Goal: Task Accomplishment & Management: Complete application form

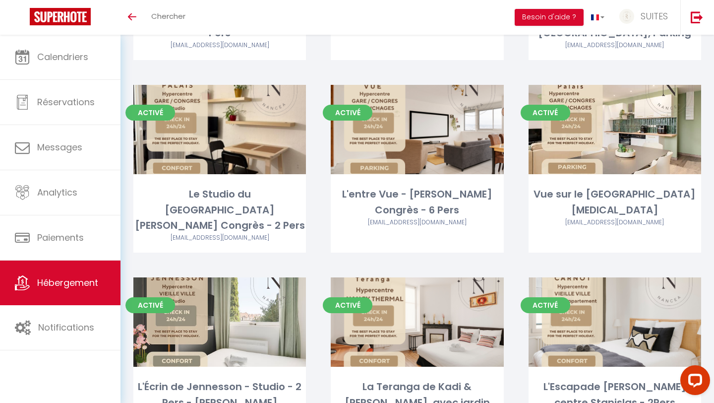
scroll to position [379, 0]
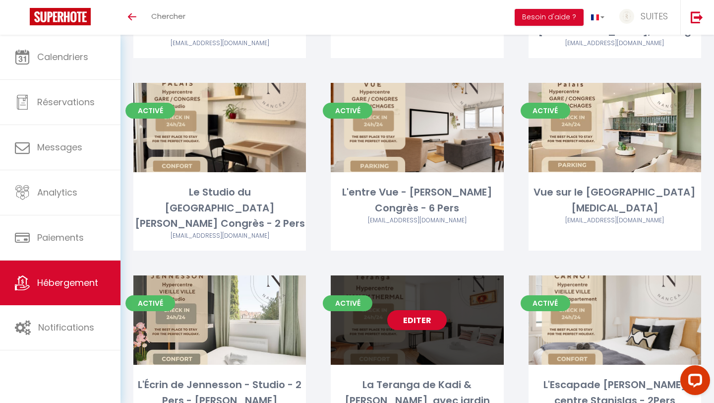
click at [416, 314] on div "Editer" at bounding box center [417, 319] width 173 height 89
select select "3"
select select "2"
select select "1"
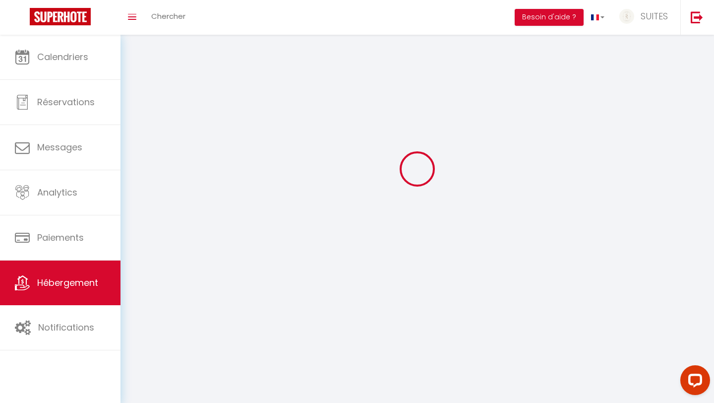
select select
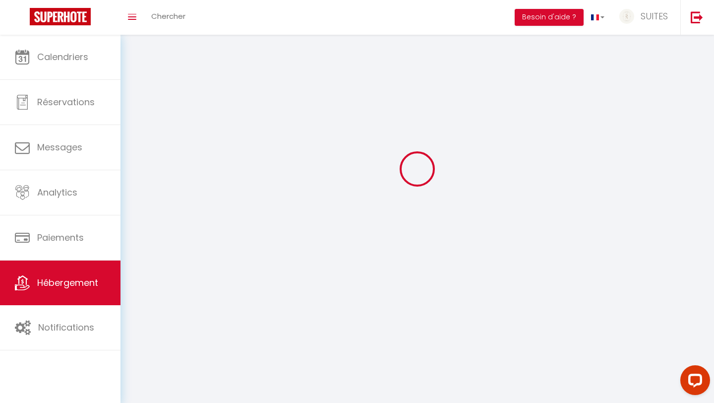
checkbox input "false"
select select
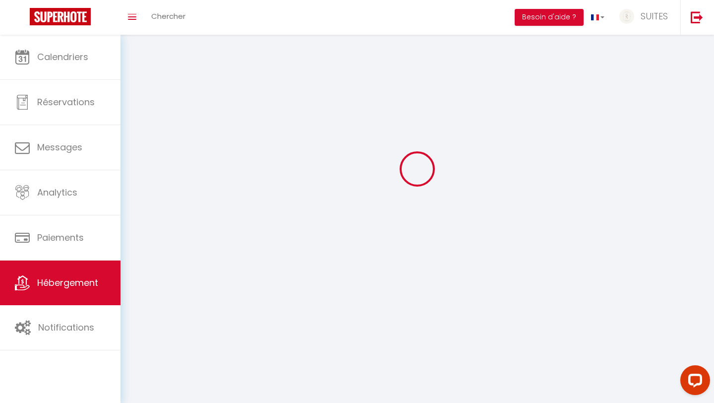
select select
select select "1"
select select
select select "28"
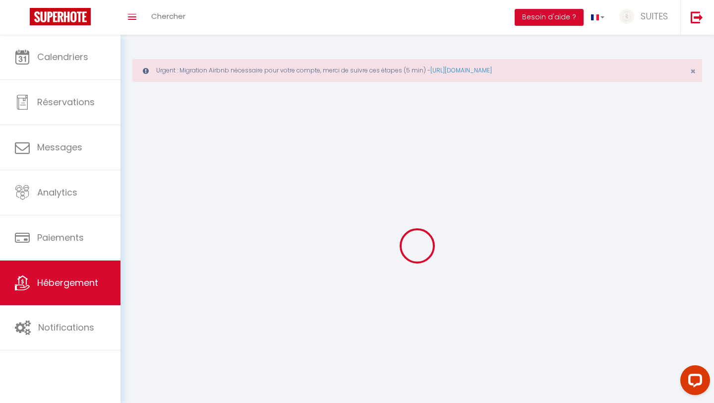
select select
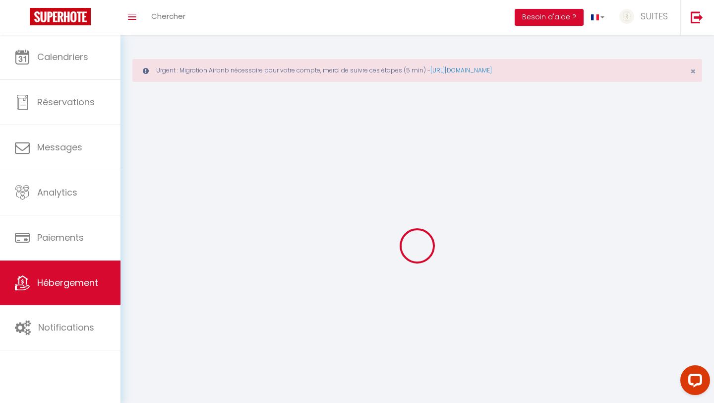
select select
checkbox input "false"
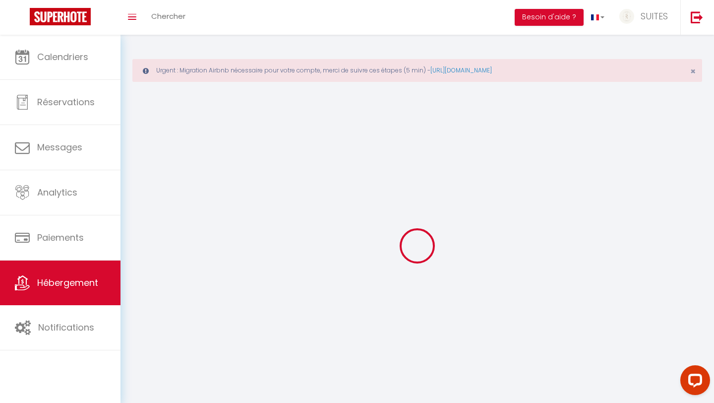
select select
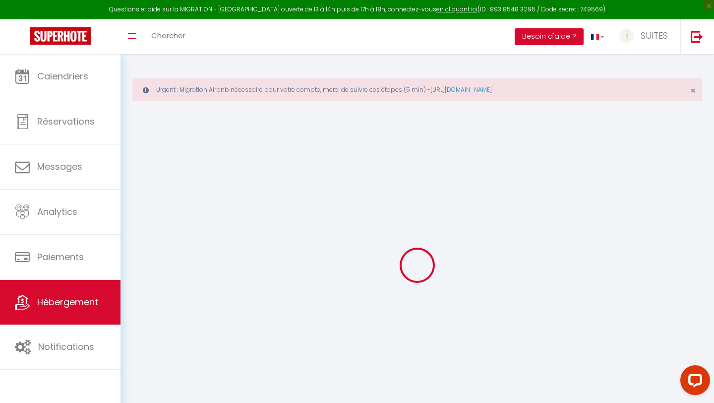
select select
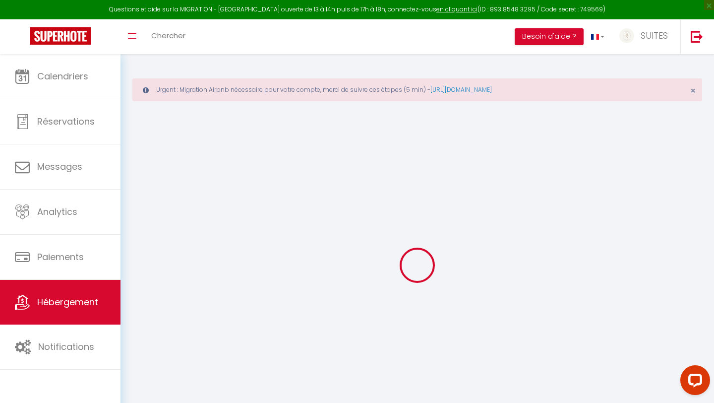
select select
checkbox input "false"
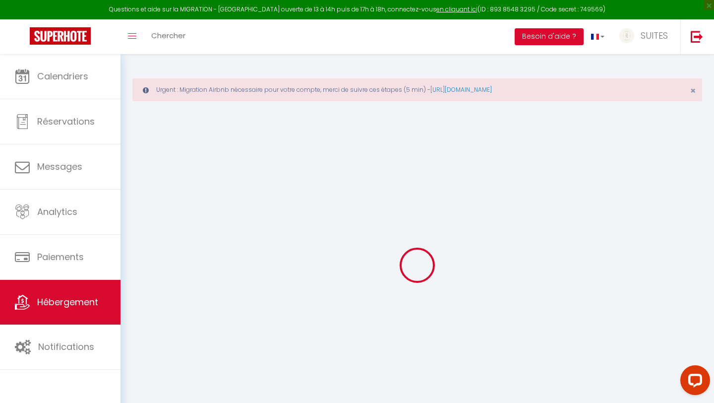
select select
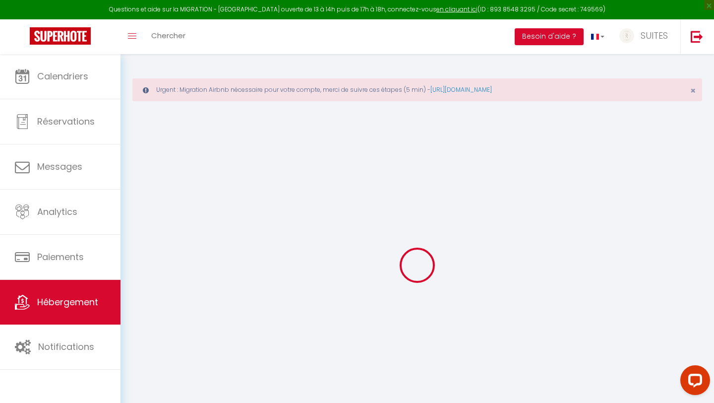
select select
checkbox input "false"
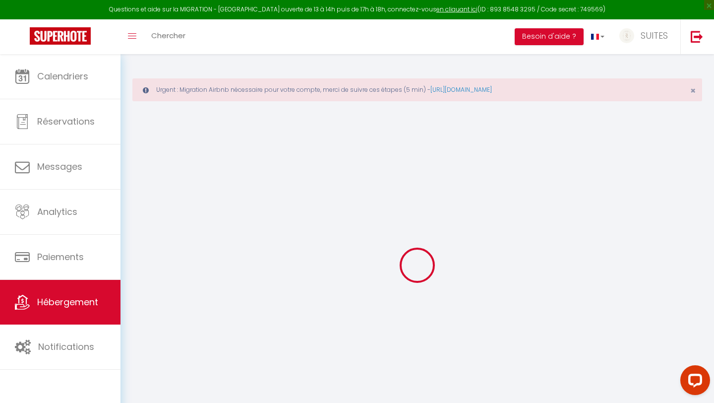
checkbox input "false"
select select
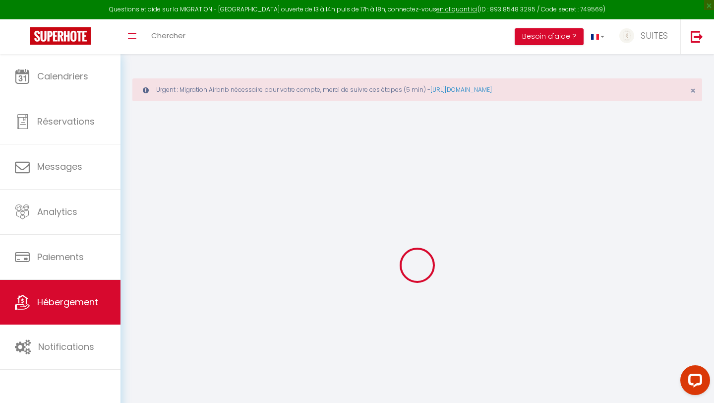
select select
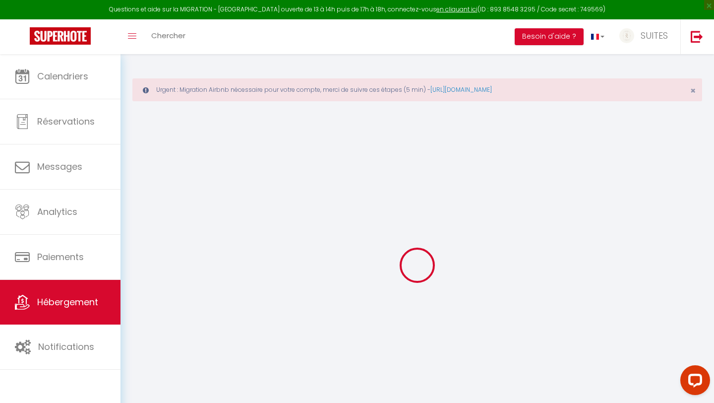
checkbox input "false"
select select
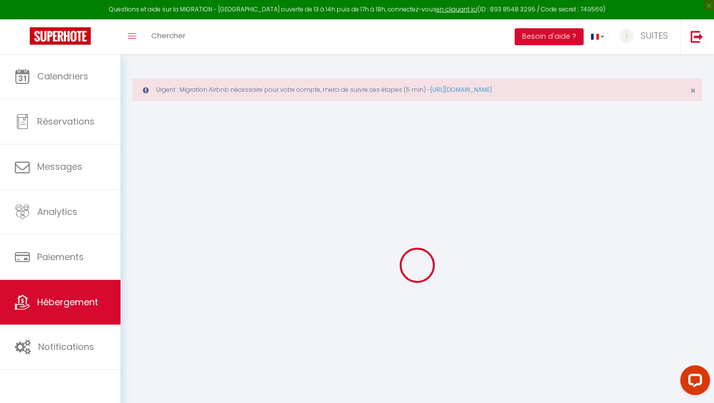
select select
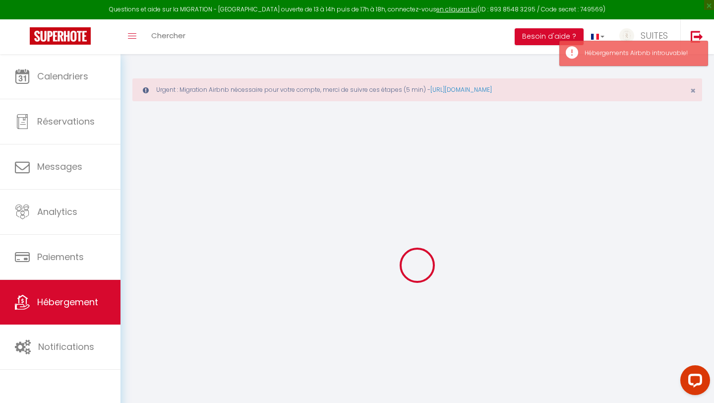
select select
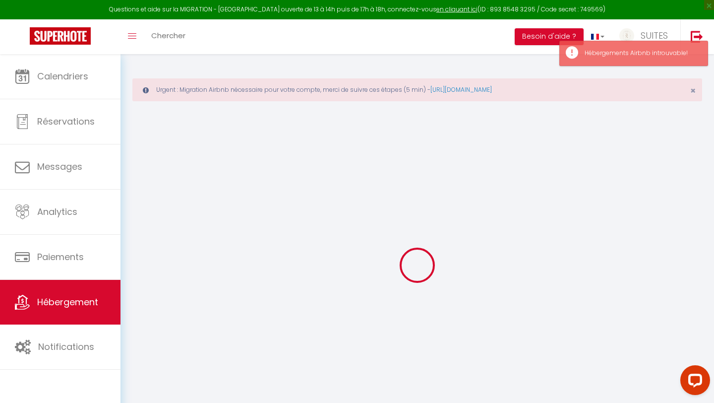
select select
checkbox input "false"
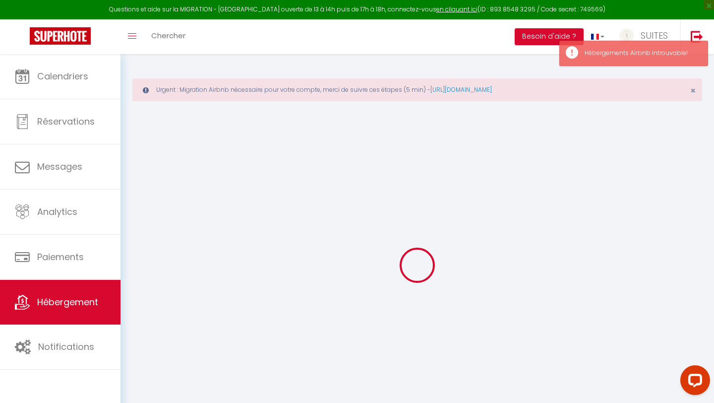
select select
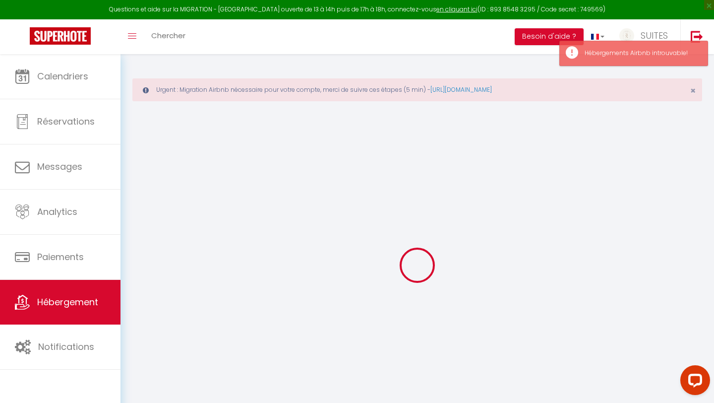
select select
checkbox input "false"
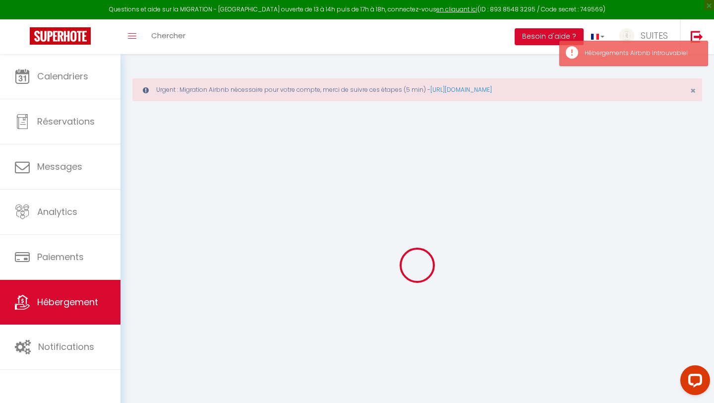
checkbox input "false"
select select
type input "La Teranga de Kadi & Cathy, avec jardin privatif"
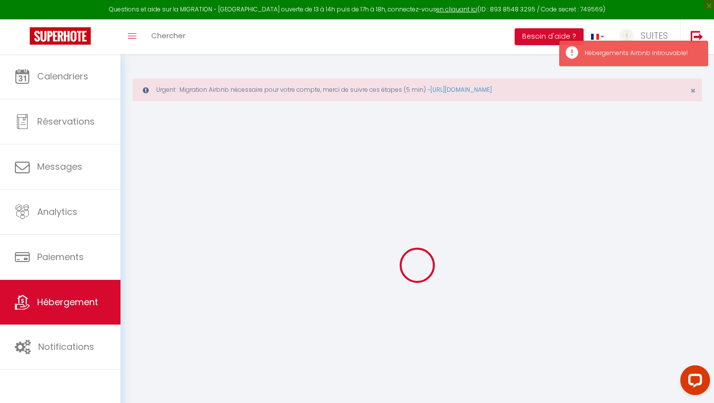
type input "Cathy"
select select "2"
type input "55"
type input "35"
type input "5"
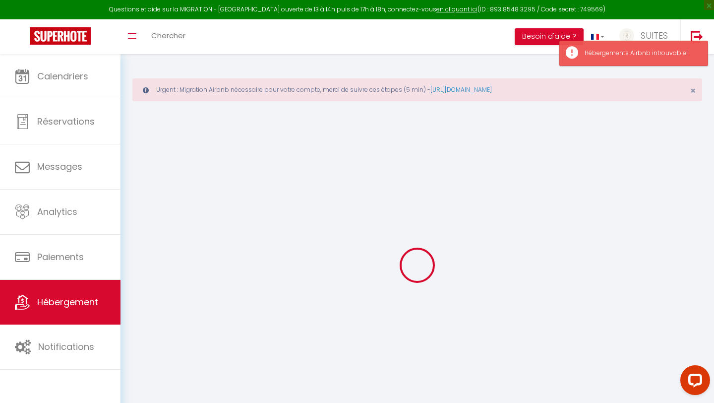
type input "4.3"
type input "250"
select select
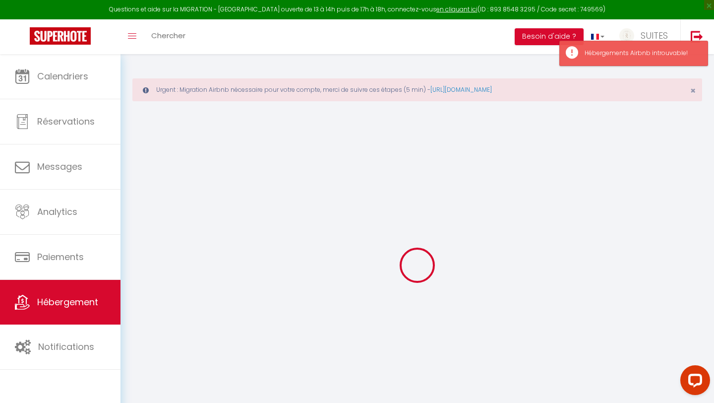
select select
type input "17B rue Téméraire"
type input "54000"
type input "Nancy"
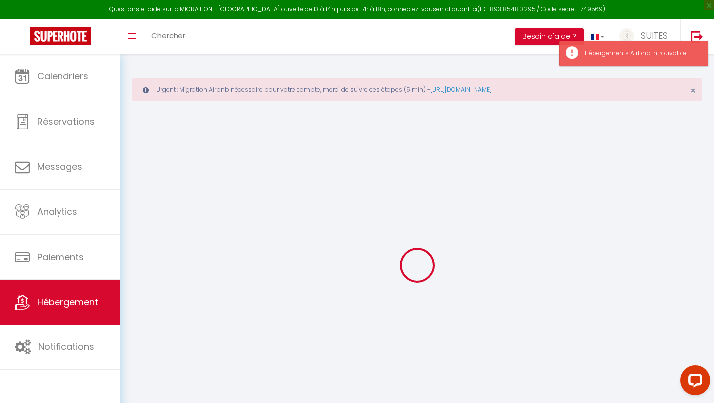
type input "contact@suitesnancea.fr"
select select "5284"
checkbox input "false"
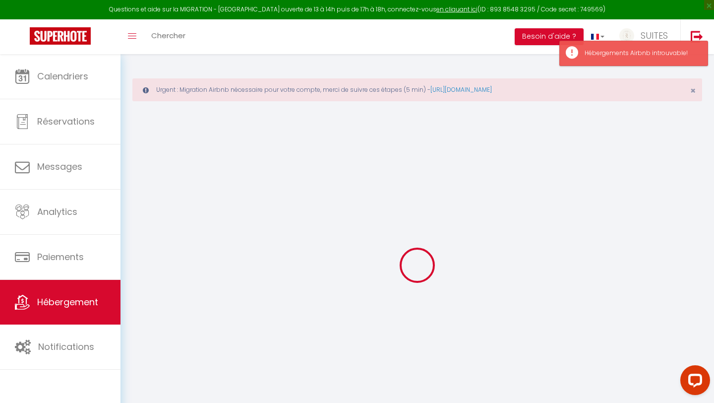
checkbox input "false"
radio input "true"
type input "0"
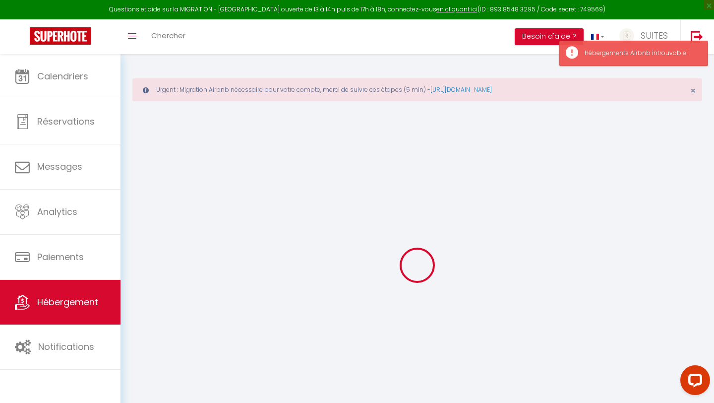
select select
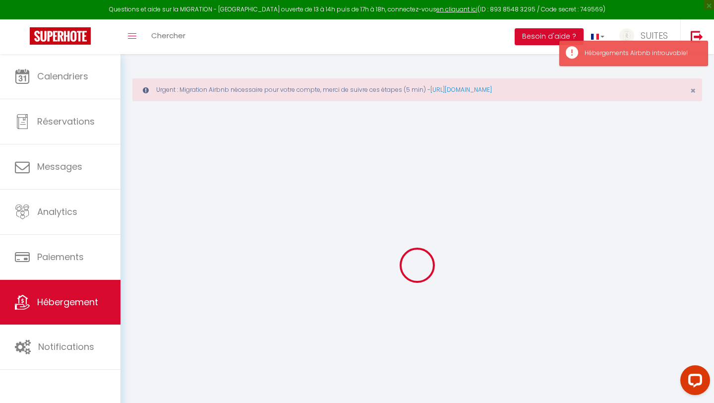
checkbox input "false"
select select "33041"
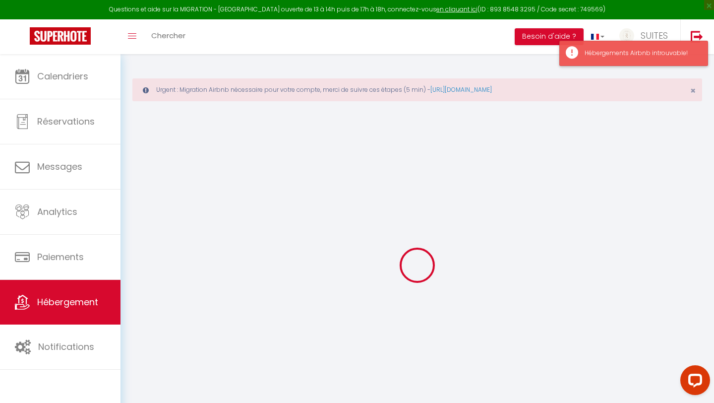
select select "48780"
select select
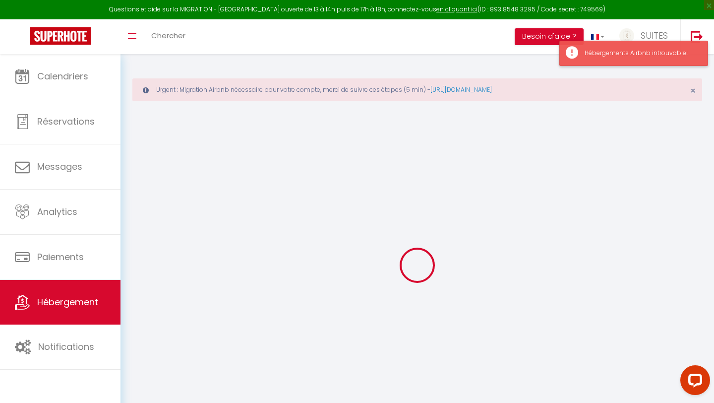
select select
checkbox input "false"
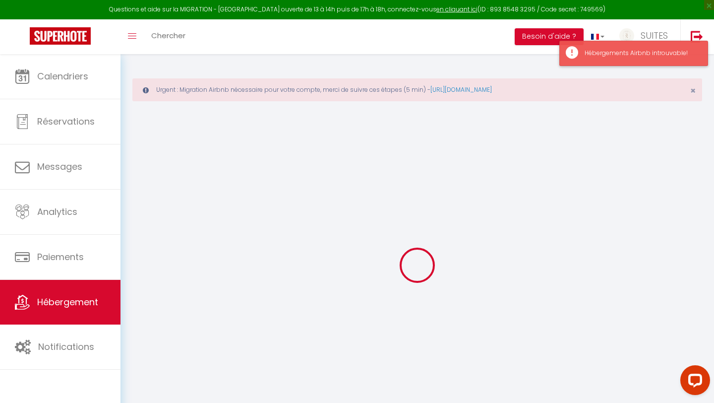
checkbox input "false"
select select "16:00"
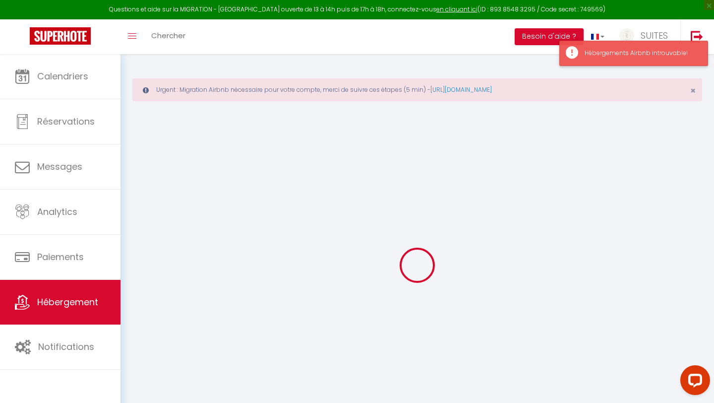
select select "23:45"
select select "11:00"
select select "30"
select select "120"
checkbox input "false"
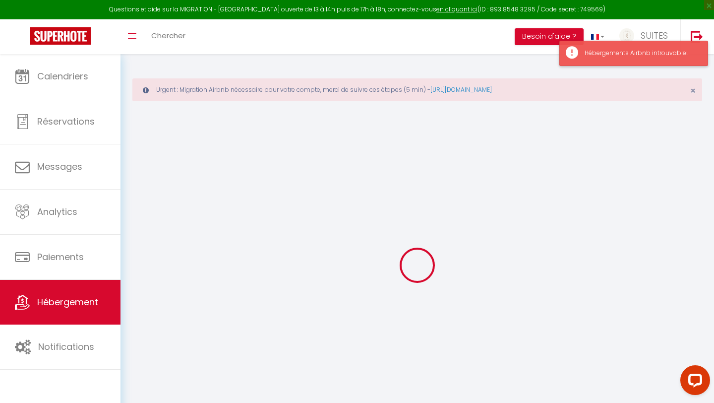
checkbox input "false"
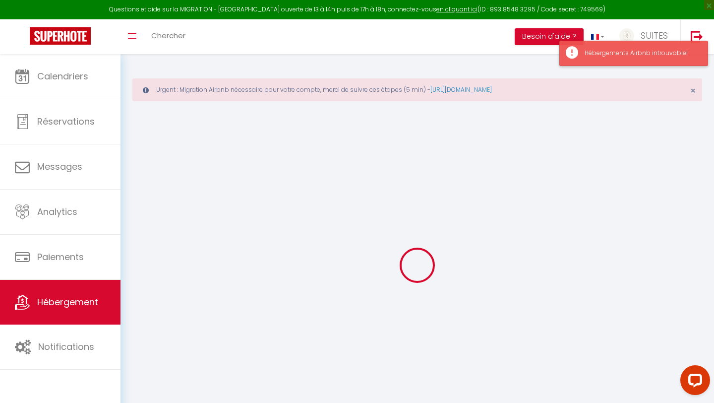
checkbox input "false"
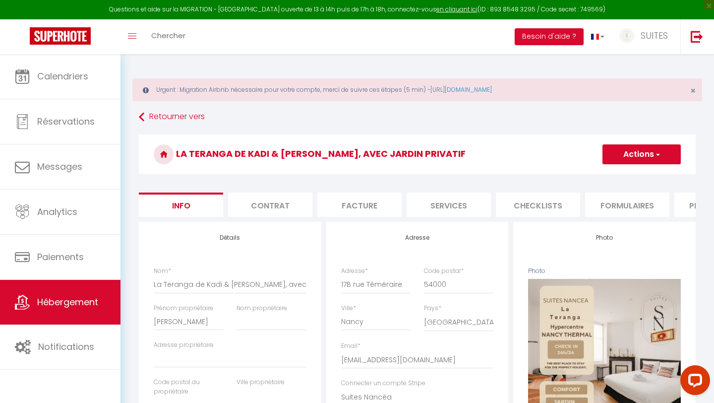
click at [631, 158] on button "Actions" at bounding box center [641, 154] width 78 height 20
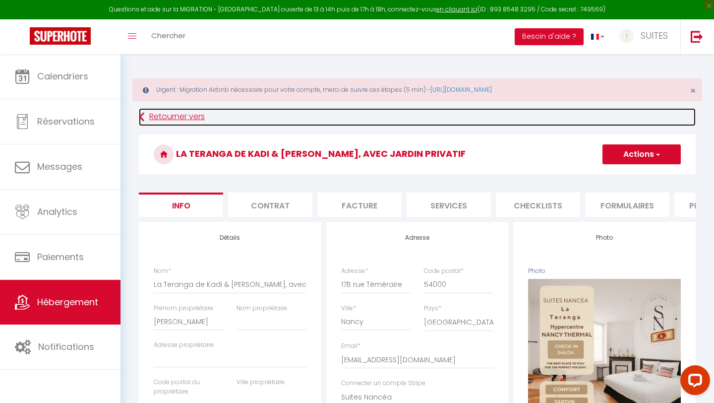
click at [521, 117] on link "Retourner vers" at bounding box center [417, 117] width 557 height 18
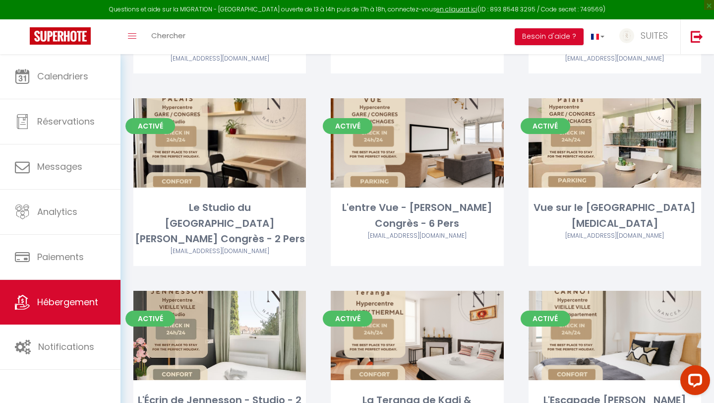
scroll to position [425, 0]
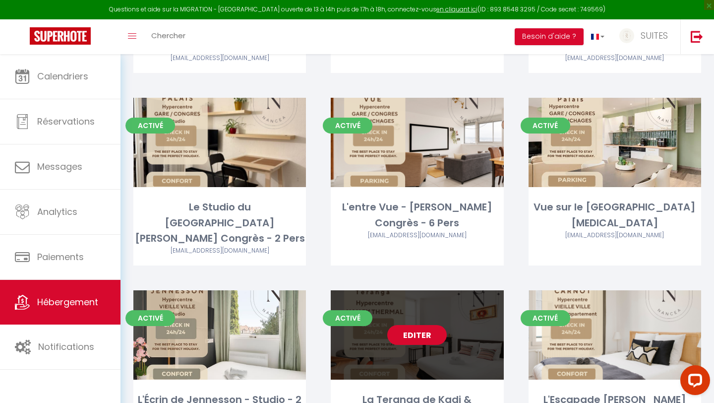
click at [420, 325] on link "Editer" at bounding box center [416, 335] width 59 height 20
select select "3"
select select "2"
select select "1"
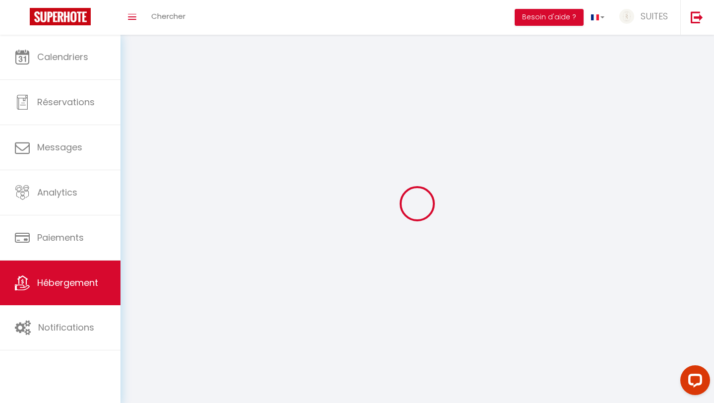
select select
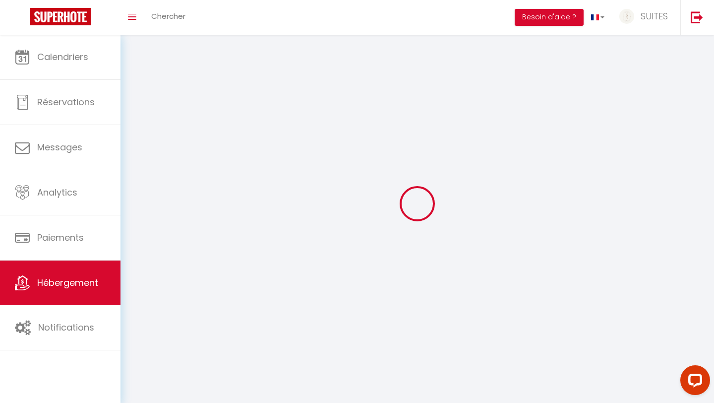
checkbox input "false"
select select
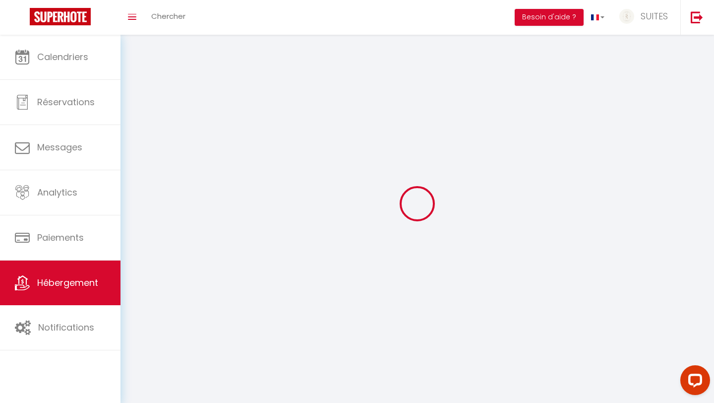
select select
select select "1"
select select
select select "28"
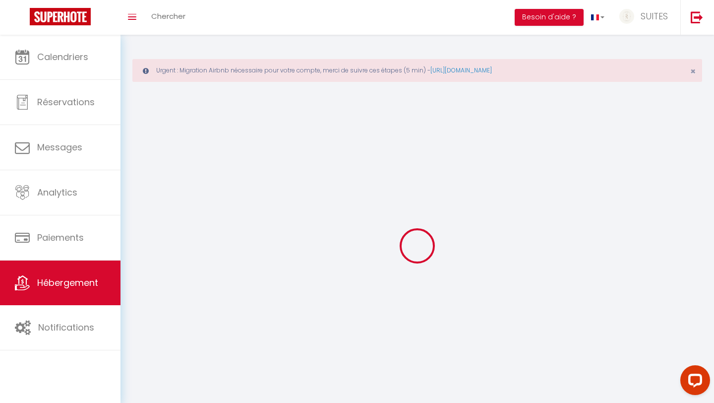
select select
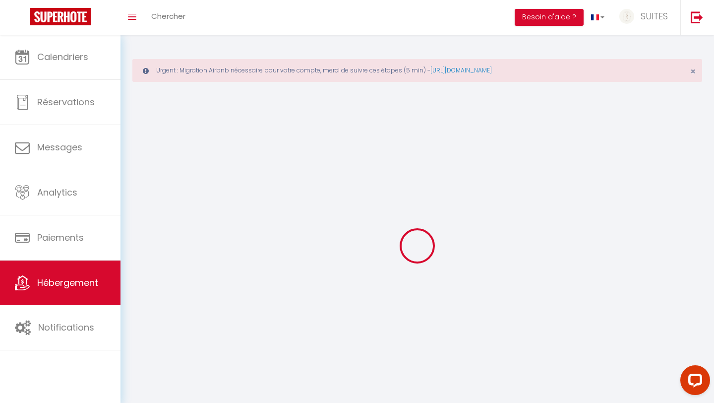
select select
checkbox input "false"
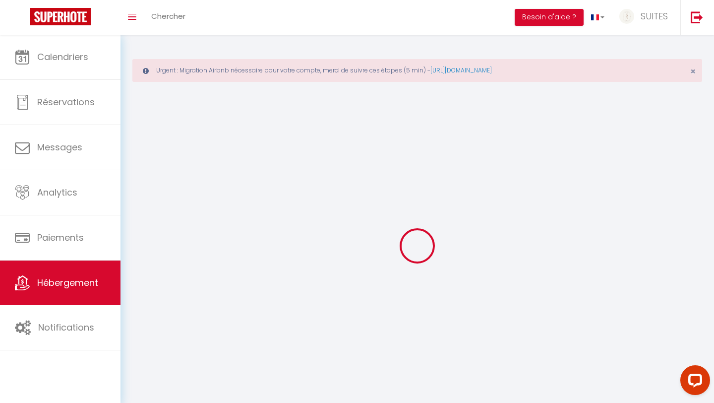
select select
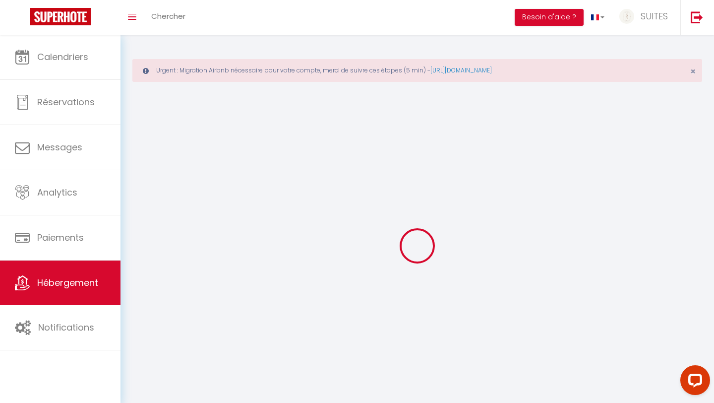
select select
checkbox input "false"
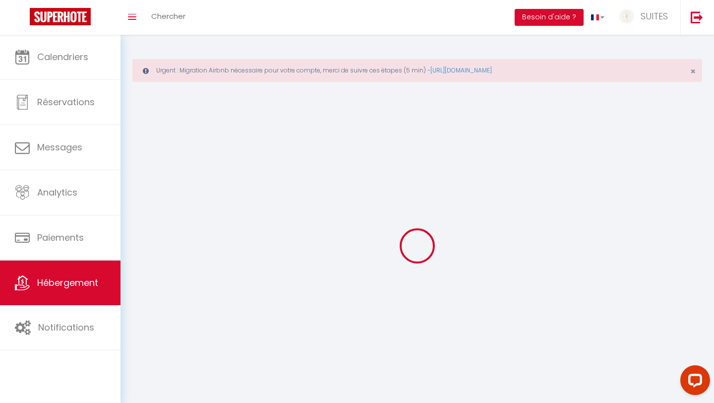
checkbox input "false"
select select
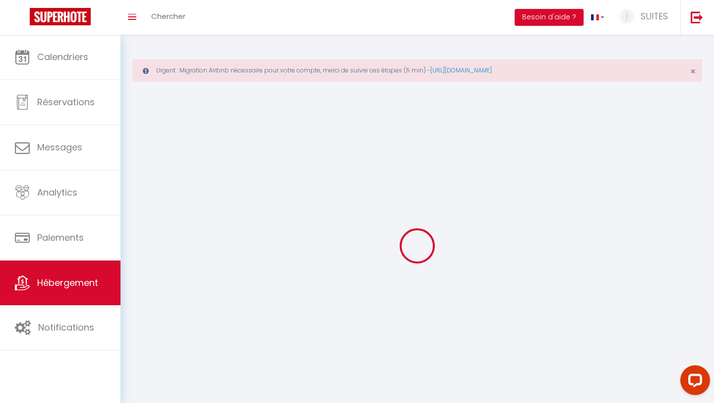
select select
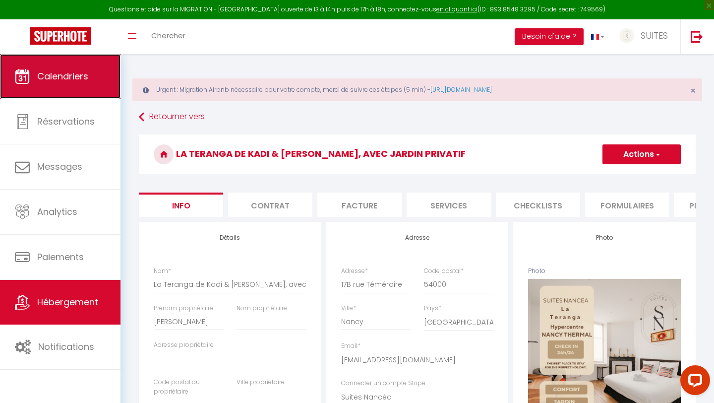
click at [37, 70] on span "Calendriers" at bounding box center [62, 76] width 51 height 12
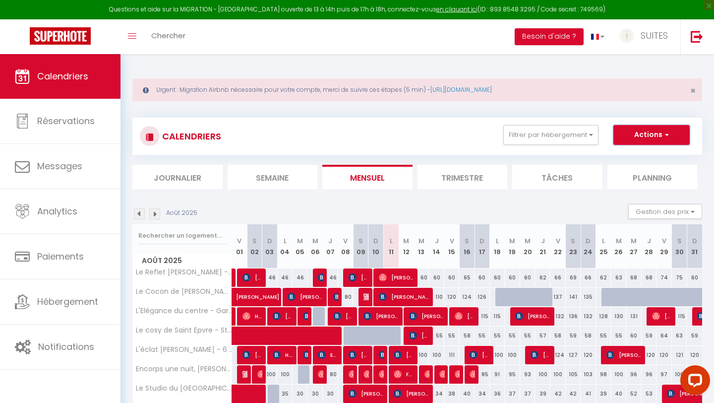
click at [648, 134] on button "Actions" at bounding box center [651, 135] width 76 height 20
click at [626, 160] on link "Nouvelle réservation" at bounding box center [641, 157] width 86 height 15
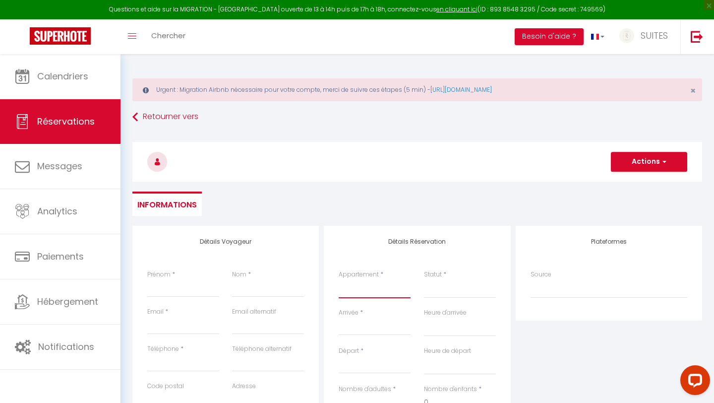
click at [365, 293] on select "Le Reflet de Gambetta - Place Stanislas - 2 Pers Le Cocon de Jeanne - Nancy The…" at bounding box center [375, 288] width 72 height 19
click at [443, 287] on select "Confirmé Non Confirmé Annulé Annulé par le voyageur No Show Request" at bounding box center [460, 288] width 72 height 19
click at [442, 291] on select "Confirmé Non Confirmé Annulé Annulé par le voyageur No Show Request" at bounding box center [460, 288] width 72 height 19
click at [367, 325] on input "Arrivée" at bounding box center [375, 327] width 72 height 13
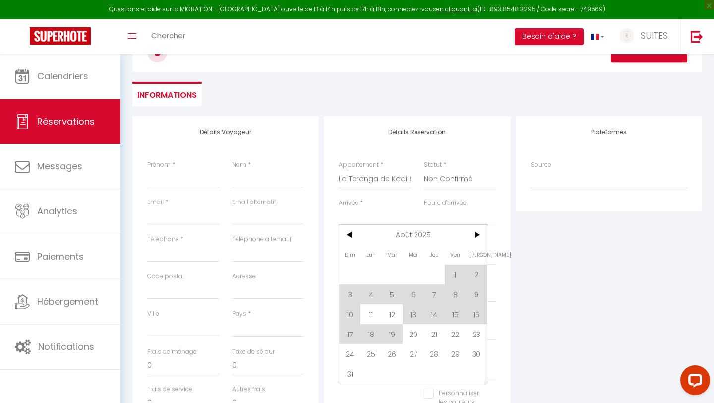
scroll to position [114, 0]
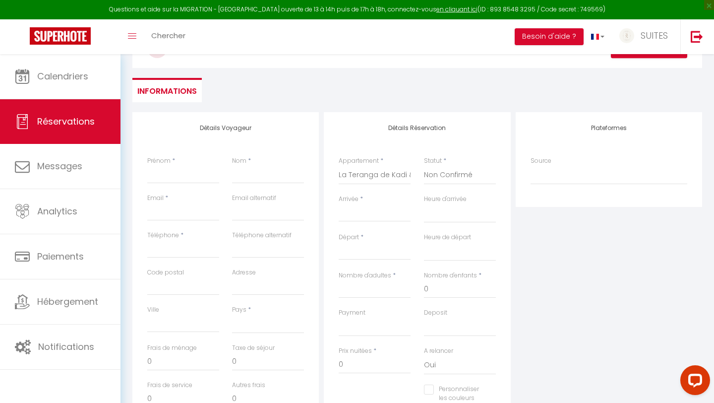
click at [363, 217] on input "Arrivée" at bounding box center [375, 213] width 72 height 13
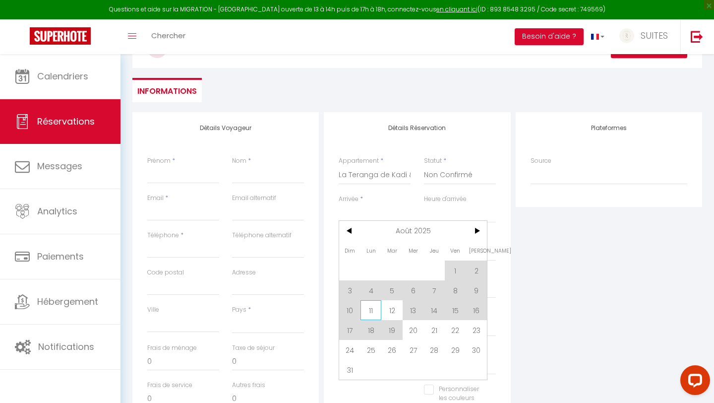
click at [364, 310] on span "11" at bounding box center [370, 310] width 21 height 20
click at [370, 309] on div "Payment OK KO" at bounding box center [375, 322] width 72 height 28
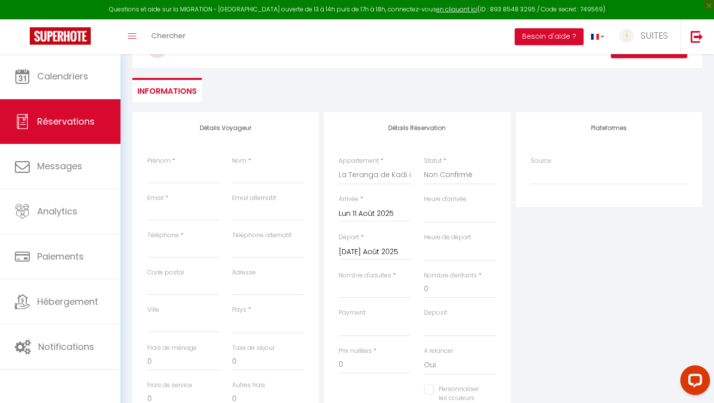
click at [358, 251] on input "Mar 12 Août 2025" at bounding box center [375, 251] width 72 height 13
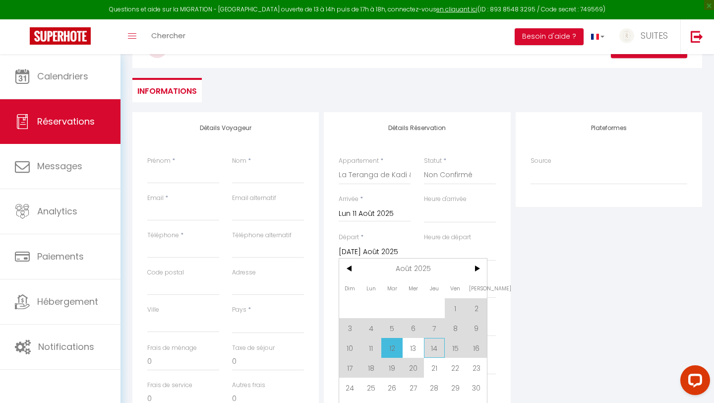
click at [435, 346] on span "14" at bounding box center [434, 348] width 21 height 20
click at [427, 348] on label "A relancer" at bounding box center [438, 350] width 29 height 9
click at [427, 355] on select "Oui Non" at bounding box center [460, 364] width 72 height 19
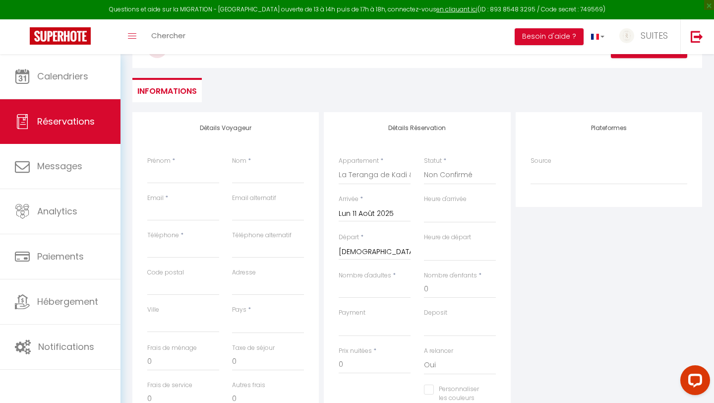
click at [409, 347] on div "Prix nuitées * 0" at bounding box center [375, 359] width 72 height 27
click at [347, 212] on input "Lun 11 Août 2025" at bounding box center [375, 213] width 72 height 13
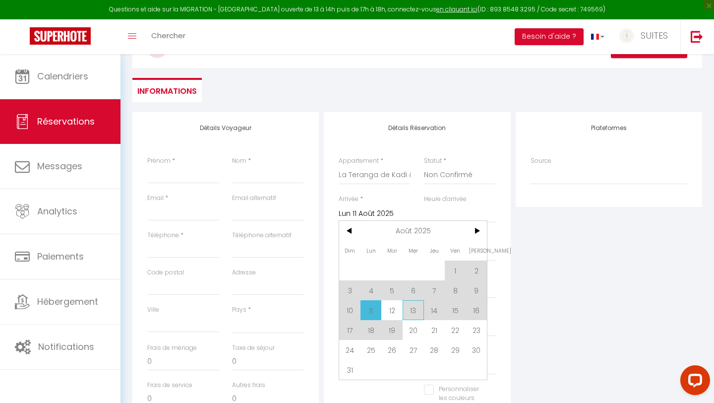
click at [411, 309] on span "13" at bounding box center [413, 310] width 21 height 20
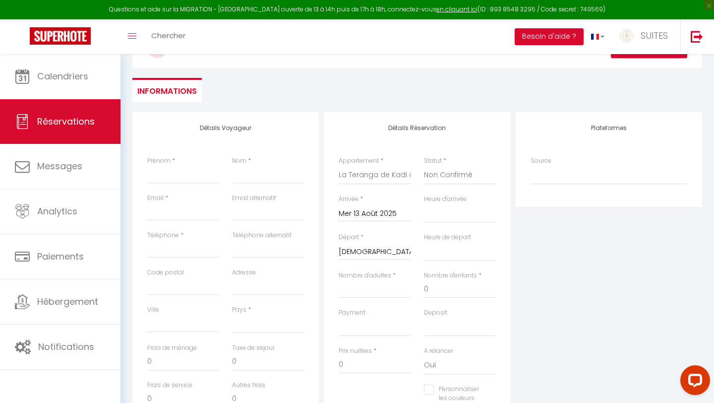
click at [351, 216] on input "Mer 13 Août 2025" at bounding box center [375, 213] width 72 height 13
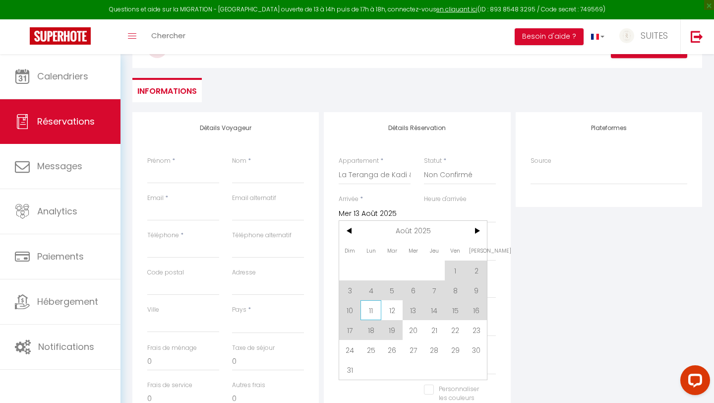
click at [367, 315] on span "11" at bounding box center [370, 310] width 21 height 20
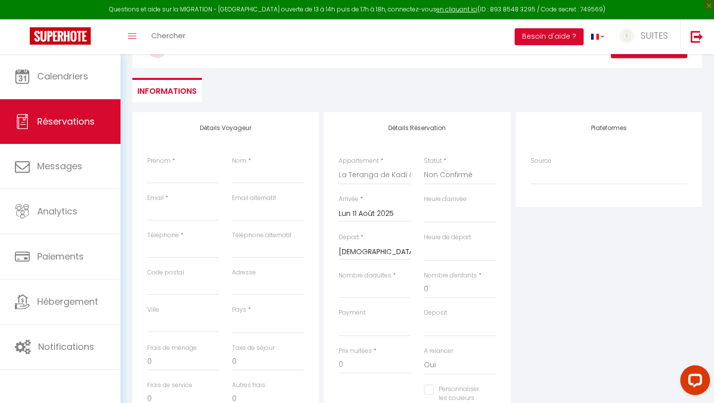
click at [353, 252] on input "Jeu 14 Août 2025" at bounding box center [375, 251] width 72 height 13
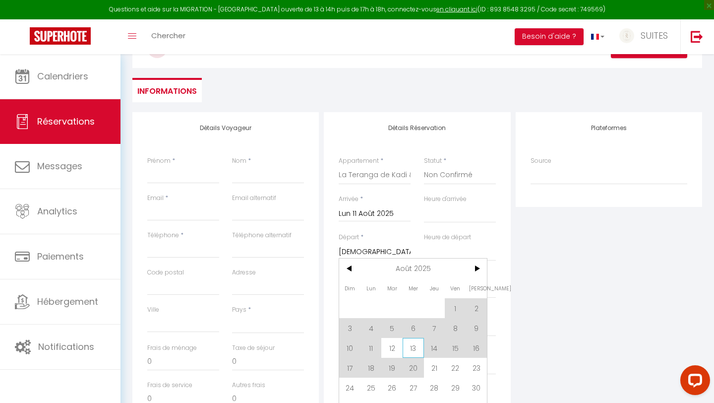
click at [411, 345] on span "13" at bounding box center [413, 348] width 21 height 20
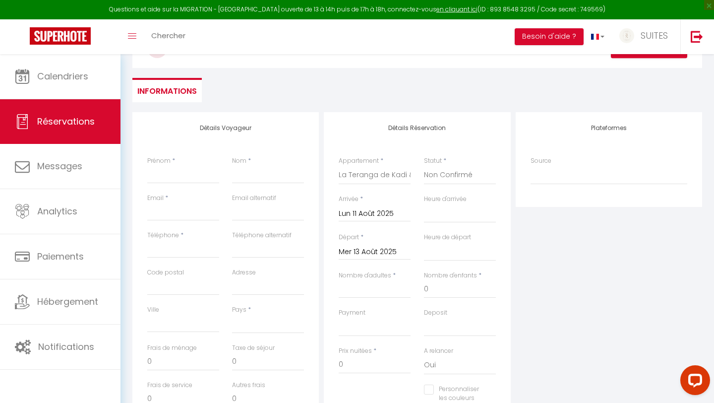
click at [587, 287] on div "Plateformes Source Direct Airbnb.com Booking.com Chalet montagne Expedia Gite d…" at bounding box center [608, 289] width 191 height 354
click at [445, 217] on select "00:00 00:30 01:00 01:30 02:00 02:30 03:00 03:30 04:00 04:30 05:00 05:30 06:00 0…" at bounding box center [460, 213] width 72 height 19
click at [447, 251] on select "00:00 00:30 01:00 01:30 02:00 02:30 03:00 03:30 04:00 04:30 05:00 05:30 06:00 0…" at bounding box center [460, 251] width 72 height 19
click at [361, 282] on input "Nombre d'adultes" at bounding box center [375, 289] width 72 height 18
click at [354, 328] on select "OK KO" at bounding box center [375, 326] width 72 height 19
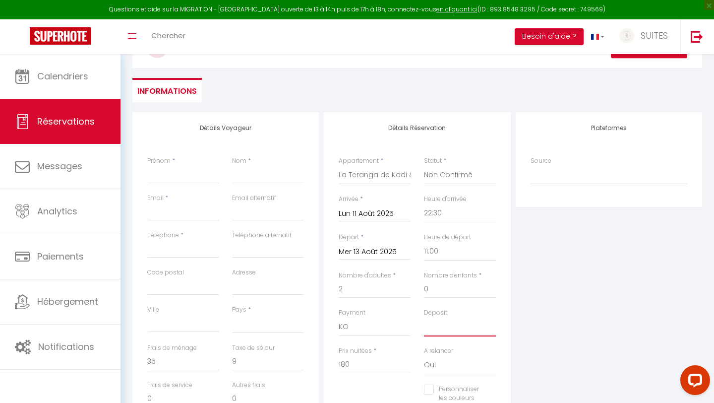
click at [443, 329] on select "OK KO" at bounding box center [460, 326] width 72 height 19
click at [592, 325] on div "Plateformes Source Direct Airbnb.com Booking.com Chalet montagne Expedia Gite d…" at bounding box center [608, 289] width 191 height 354
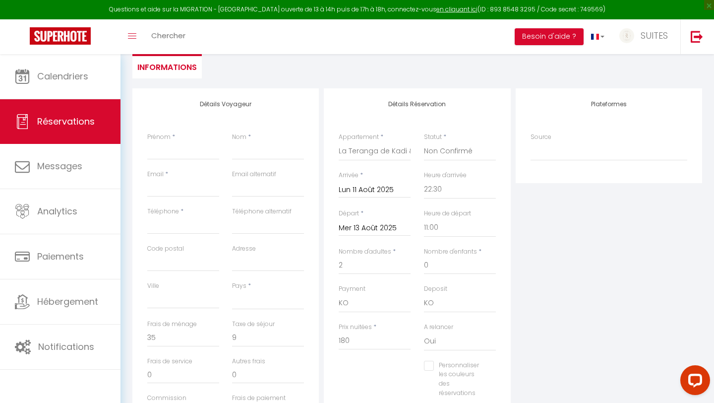
scroll to position [135, 0]
click at [157, 156] on input "Prénom" at bounding box center [183, 153] width 72 height 18
paste input "Victor"
click at [250, 154] on input "Nom" at bounding box center [268, 153] width 72 height 18
paste input "PETIOT"
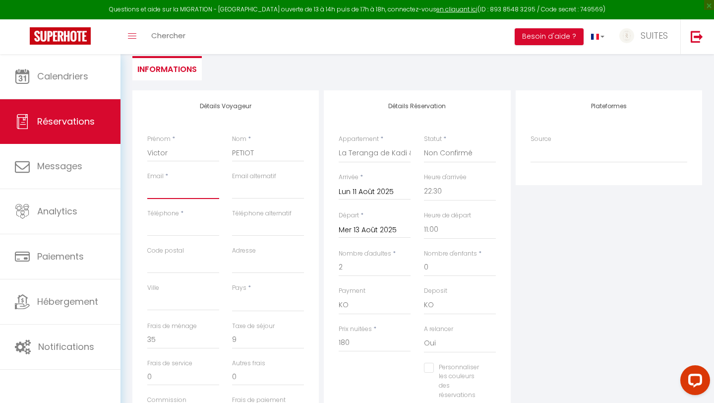
click at [163, 193] on input "Email client" at bounding box center [183, 190] width 72 height 18
paste input "victor.petiot@hotmail.fr"
paste input "+33686664975"
click at [254, 304] on select "France Portugal Afghanistan Albania Algeria American Samoa Andorra Angola Angui…" at bounding box center [268, 301] width 72 height 19
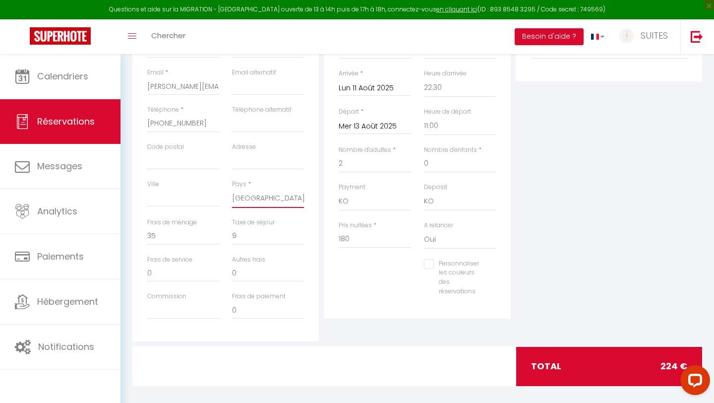
scroll to position [242, 0]
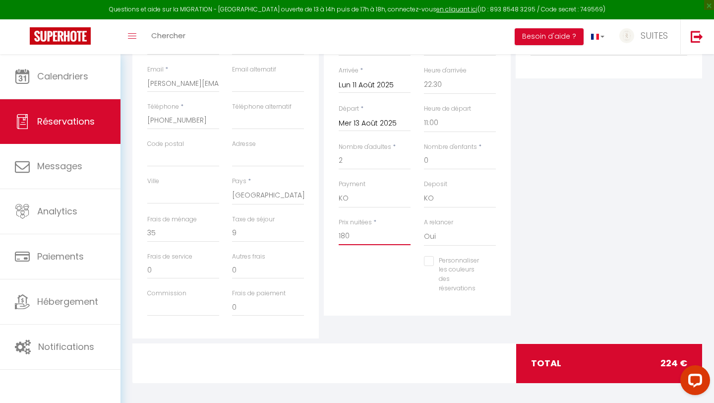
click at [354, 232] on input "180" at bounding box center [375, 236] width 72 height 18
click at [566, 182] on div "Plateformes Source Direct Airbnb.com Booking.com Chalet montagne Expedia Gite d…" at bounding box center [608, 161] width 191 height 354
click at [160, 229] on input "0" at bounding box center [183, 233] width 72 height 18
click at [636, 225] on div "Plateformes Source Direct Airbnb.com Booking.com Chalet montagne Expedia Gite d…" at bounding box center [608, 161] width 191 height 354
click at [550, 177] on div "Plateformes Source Direct Airbnb.com Booking.com Chalet montagne Expedia Gite d…" at bounding box center [608, 161] width 191 height 354
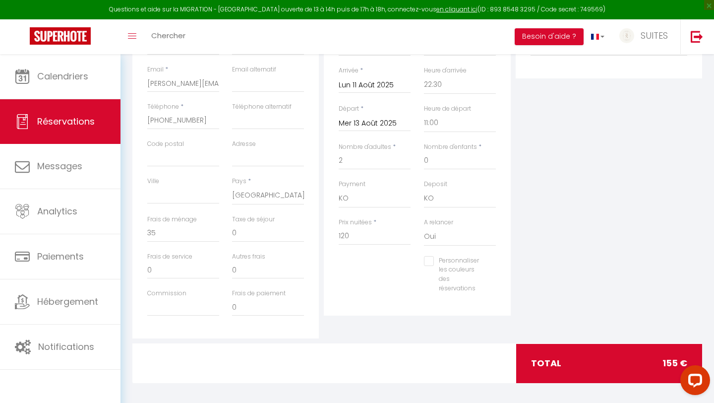
click at [585, 180] on div "Plateformes Source Direct Airbnb.com Booking.com Chalet montagne Expedia Gite d…" at bounding box center [608, 161] width 191 height 354
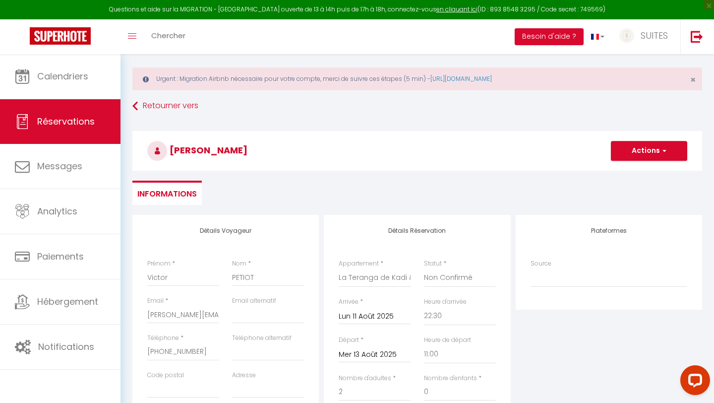
scroll to position [8, 0]
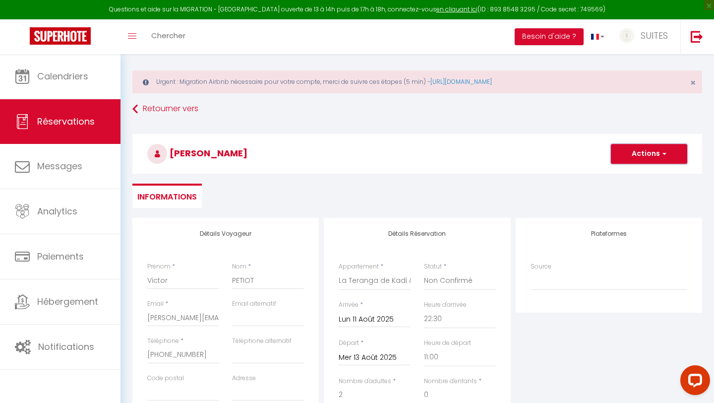
click at [634, 156] on button "Actions" at bounding box center [649, 154] width 76 height 20
click at [627, 178] on link "Enregistrer" at bounding box center [639, 175] width 78 height 13
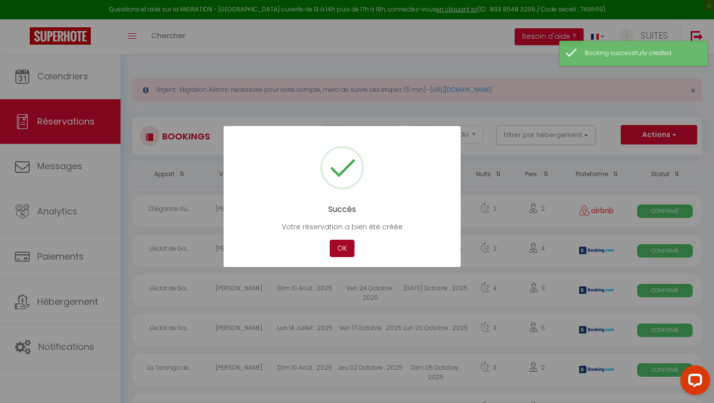
click at [339, 247] on button "OK" at bounding box center [342, 247] width 25 height 17
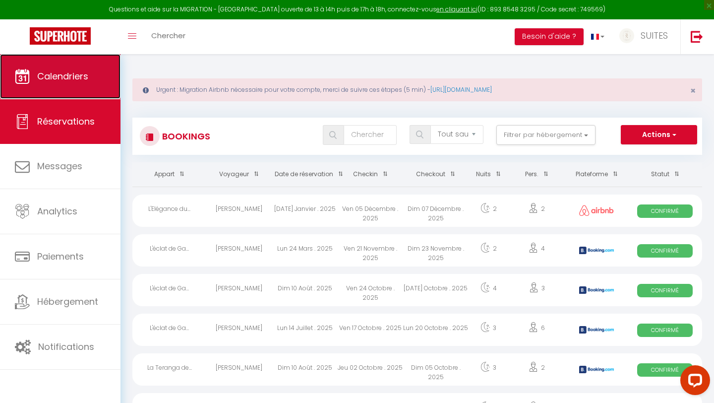
click at [55, 68] on link "Calendriers" at bounding box center [60, 76] width 120 height 45
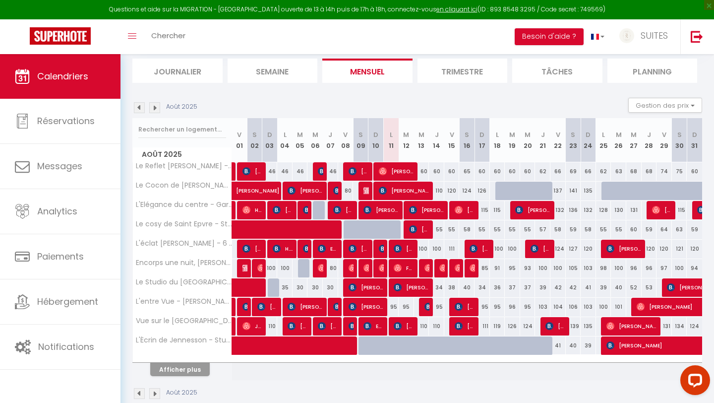
scroll to position [114, 0]
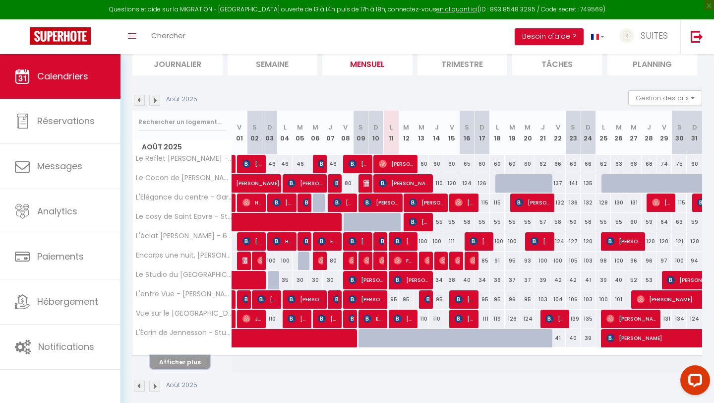
click at [168, 365] on button "Afficher plus" at bounding box center [179, 361] width 59 height 13
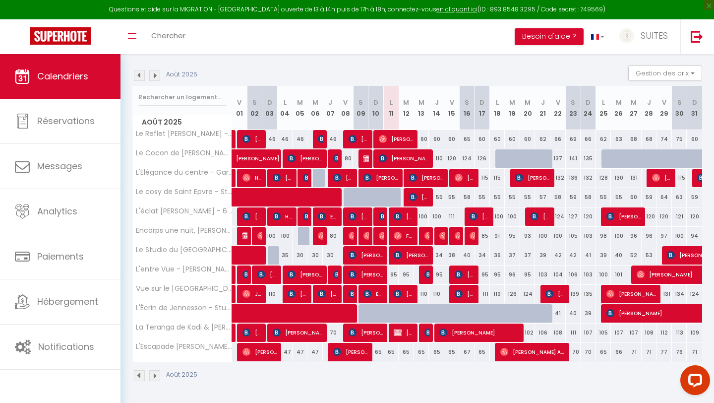
scroll to position [139, 0]
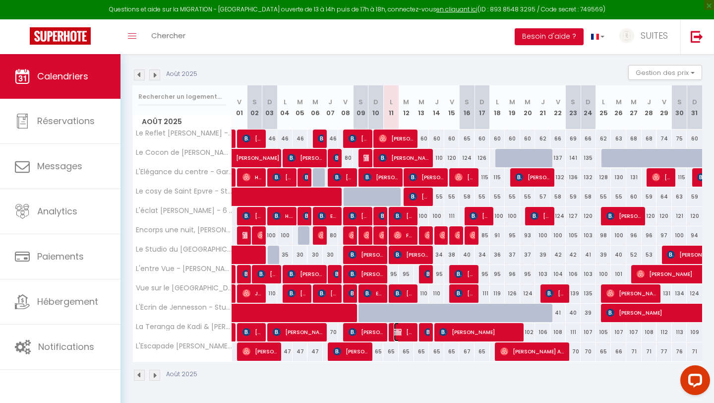
click at [405, 335] on span "Victor PETIOT" at bounding box center [404, 331] width 20 height 19
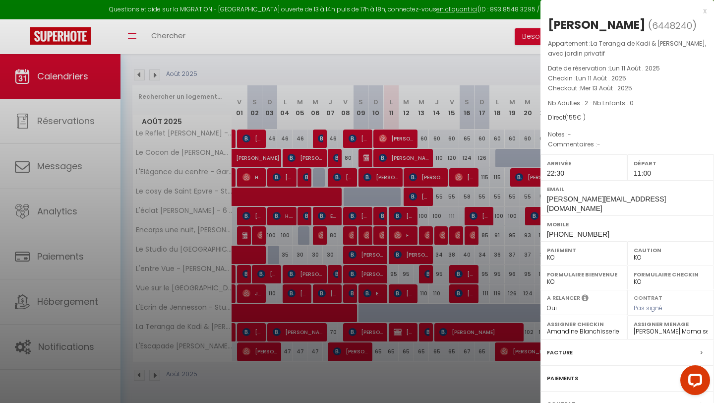
click at [572, 373] on label "Paiements" at bounding box center [562, 378] width 31 height 10
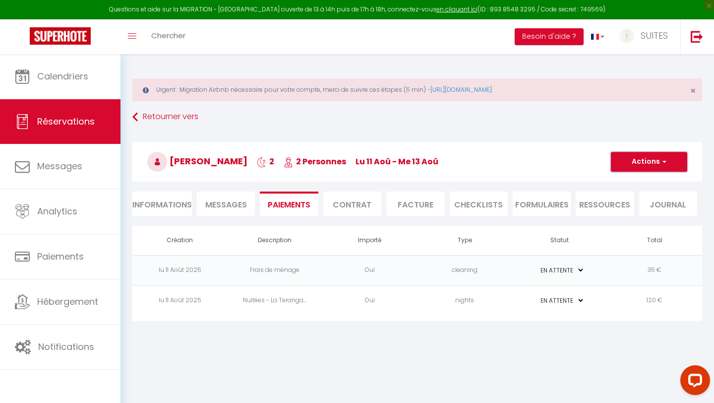
click at [634, 162] on button "Actions" at bounding box center [649, 162] width 76 height 20
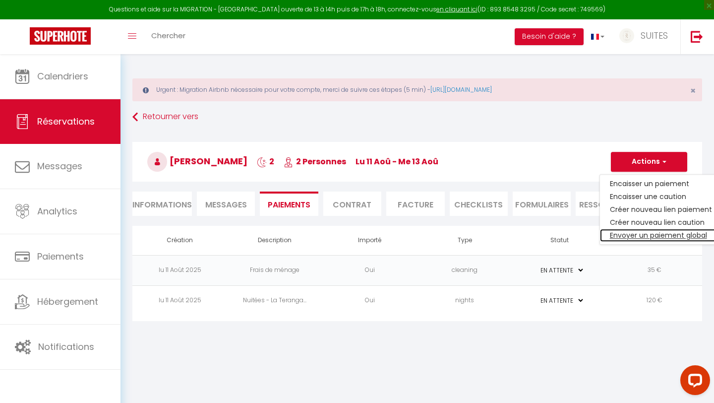
click at [626, 234] on link "Envoyer un paiement global" at bounding box center [661, 235] width 122 height 13
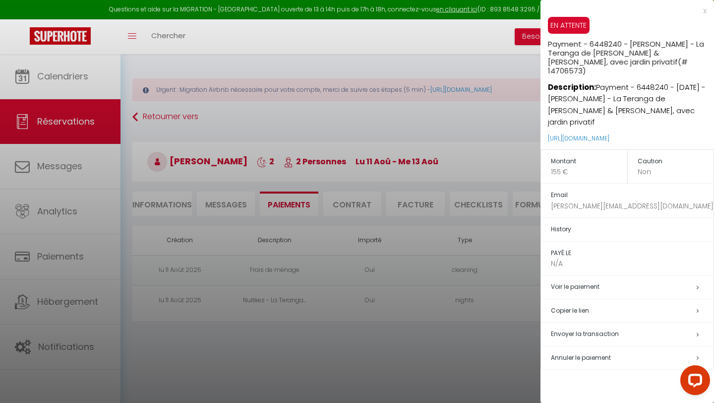
click at [582, 305] on h5 "Copier le lien" at bounding box center [632, 310] width 163 height 11
click at [705, 13] on div "x" at bounding box center [623, 11] width 166 height 12
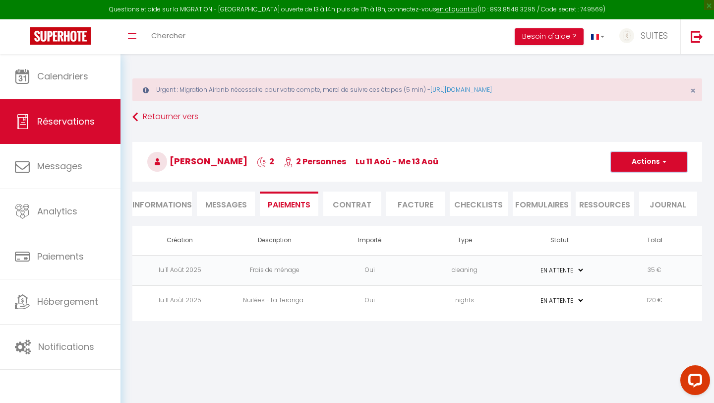
click at [644, 158] on button "Actions" at bounding box center [649, 162] width 76 height 20
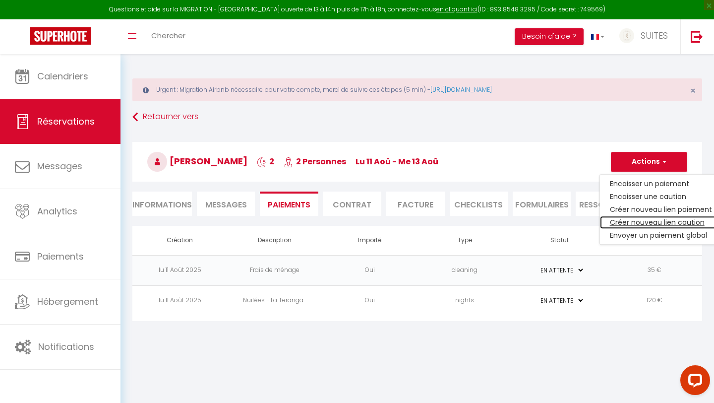
click at [632, 222] on link "Créer nouveau lien caution" at bounding box center [661, 222] width 122 height 13
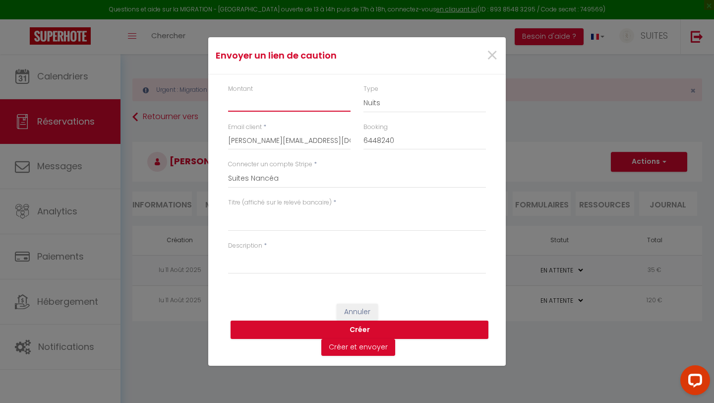
click at [251, 98] on input "Montant" at bounding box center [289, 103] width 122 height 18
click at [387, 98] on select "Nuits Frais de ménage Taxe de séjour Autre" at bounding box center [424, 103] width 122 height 19
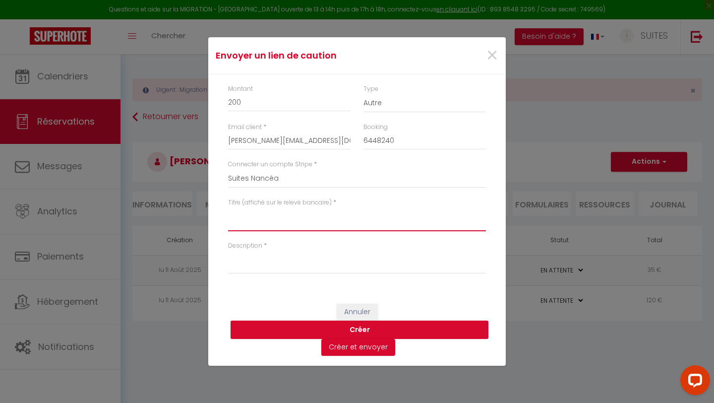
click at [236, 224] on textarea "Titre (affiché sur le relevé bancaire)" at bounding box center [357, 219] width 258 height 24
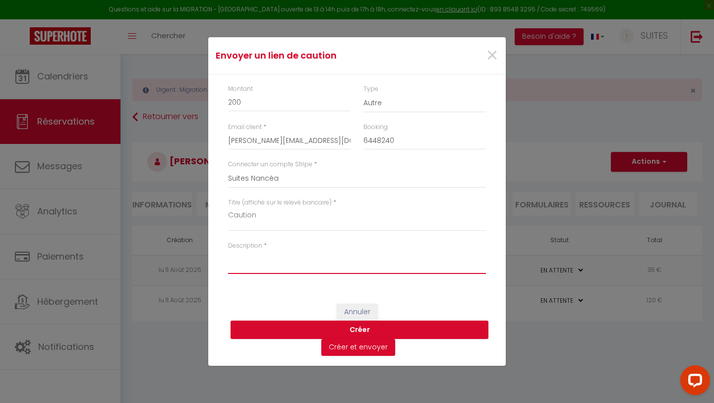
click at [239, 267] on textarea "Description" at bounding box center [357, 262] width 258 height 24
click at [360, 330] on button "Créer" at bounding box center [360, 329] width 258 height 19
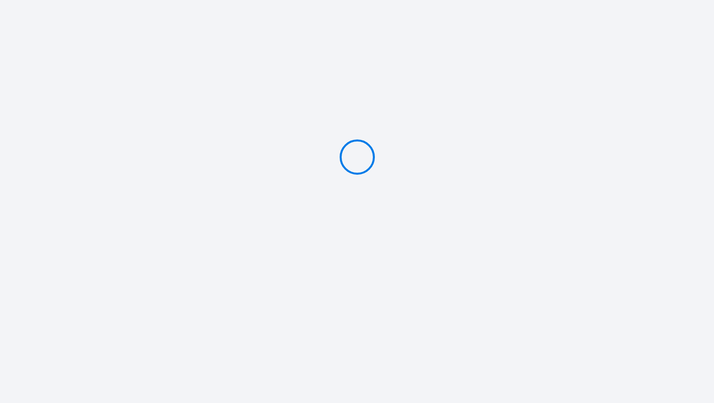
type input "PAYER 155 €"
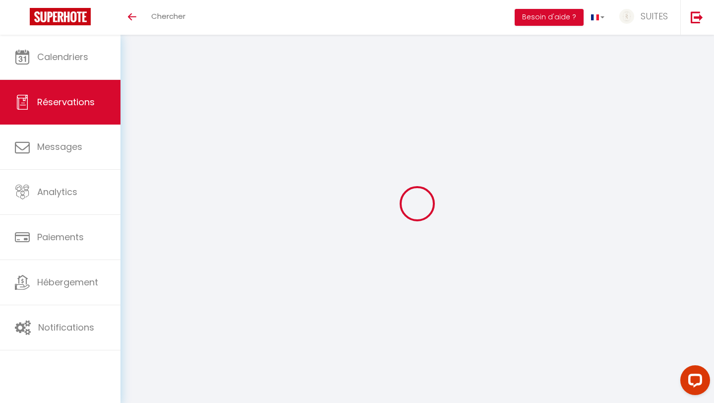
select select "0"
select select
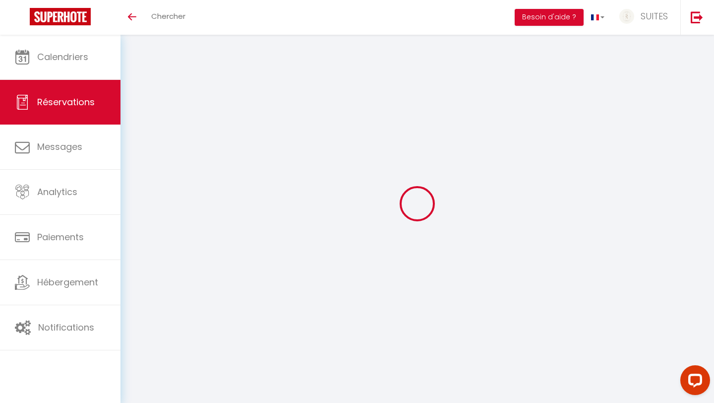
checkbox input "false"
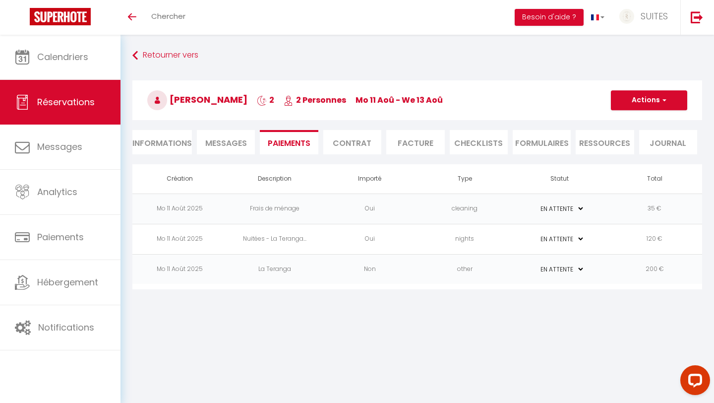
click at [572, 267] on select "PAYÉ EN ATTENTE" at bounding box center [560, 268] width 50 height 9
click at [167, 266] on td "Mo 11 Août 2025" at bounding box center [179, 269] width 95 height 30
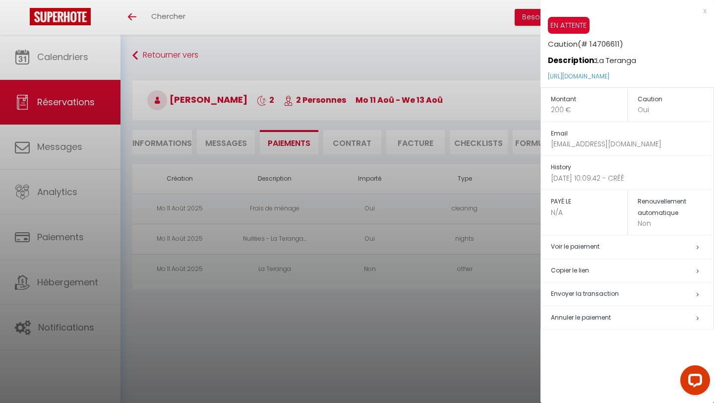
click at [650, 221] on p "Non" at bounding box center [676, 223] width 76 height 10
click at [567, 297] on span "Envoyer la transaction" at bounding box center [585, 293] width 68 height 8
select select "fr"
type input "victor.petiot@hotmail.fr"
type input "Demande de dépôt"
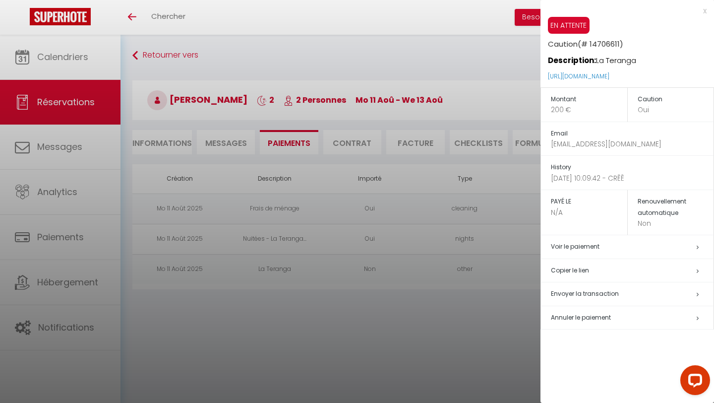
type textarea "Bonjour, Nous vous invitons à cliquer sur le lien ci-dessous pour effectuer le …"
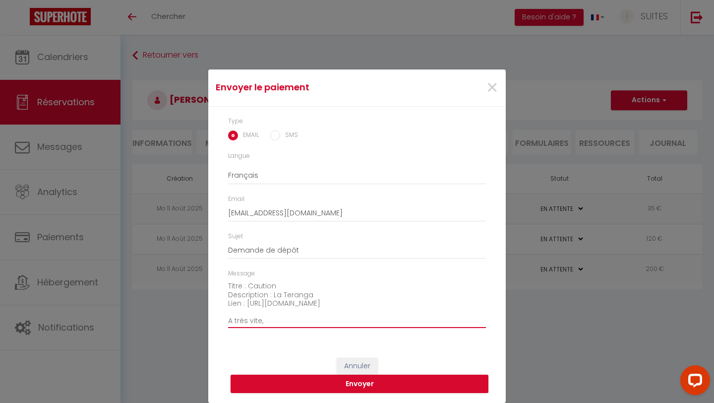
scroll to position [60, 0]
drag, startPoint x: 230, startPoint y: 301, endPoint x: 407, endPoint y: 290, distance: 177.8
click at [407, 290] on textarea "Bonjour, Nous vous invitons à cliquer sur le lien ci-dessous pour effectuer le …" at bounding box center [357, 303] width 258 height 50
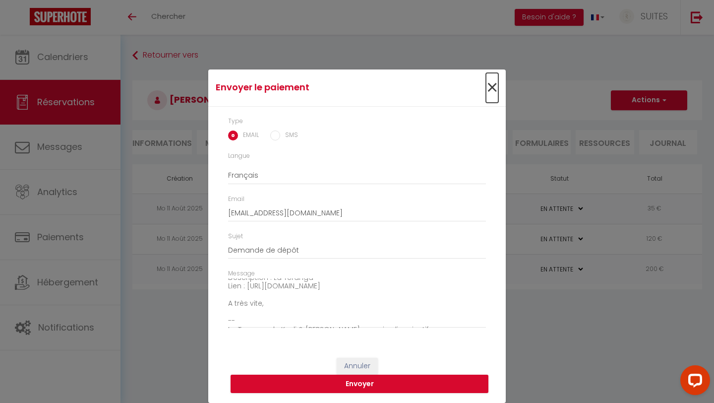
click at [497, 87] on span "×" at bounding box center [492, 88] width 12 height 30
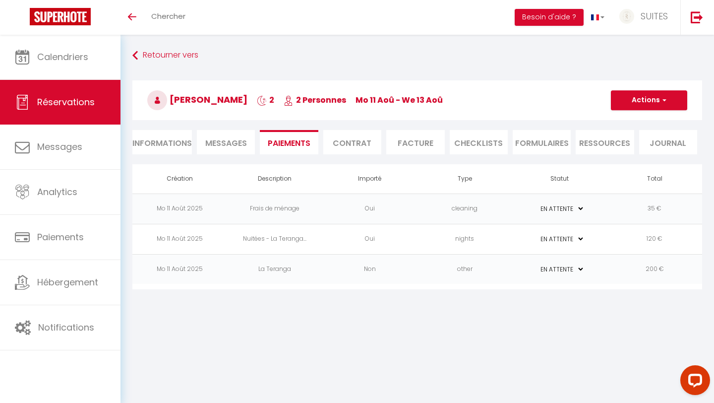
click at [148, 139] on li "Informations" at bounding box center [161, 142] width 59 height 24
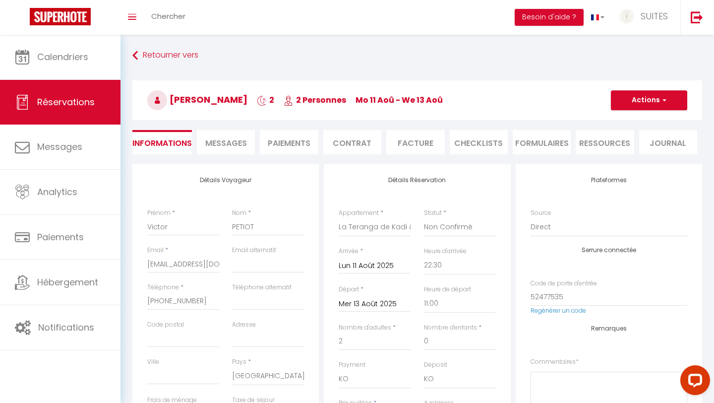
click at [227, 146] on span "Messages" at bounding box center [226, 142] width 42 height 11
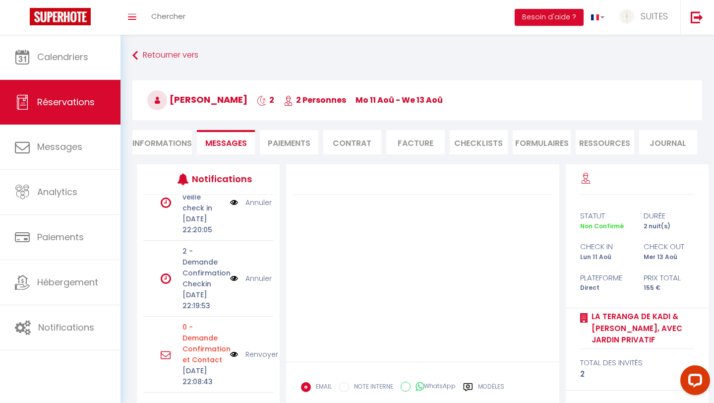
scroll to position [223, 0]
click at [254, 284] on link "Annuler" at bounding box center [258, 278] width 26 height 11
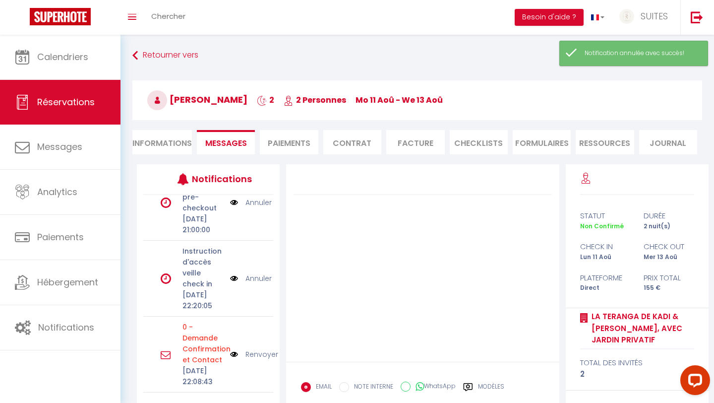
click at [256, 273] on link "Annuler" at bounding box center [258, 278] width 26 height 11
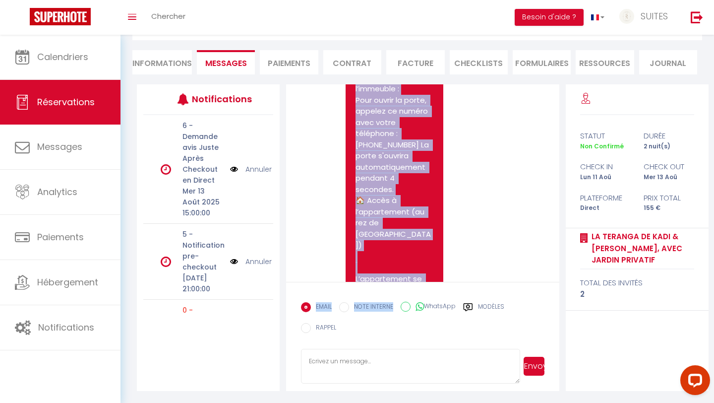
scroll to position [1381, 0]
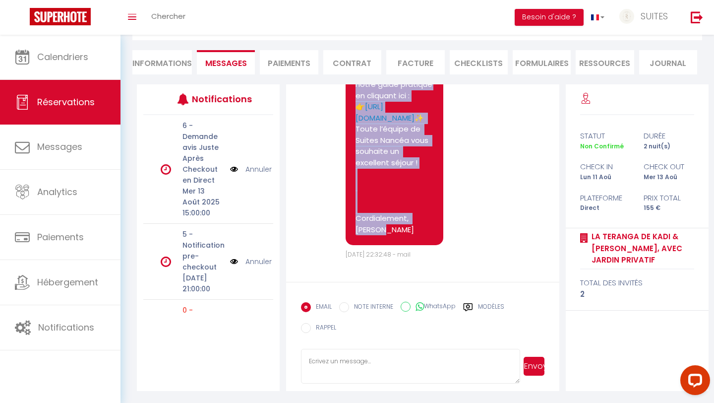
drag, startPoint x: 356, startPoint y: 151, endPoint x: 396, endPoint y: 233, distance: 90.9
copy pre "Voici toutes les informations pour accéder à l’appartement La Teranga de Kadi &…"
